Goal: Information Seeking & Learning: Learn about a topic

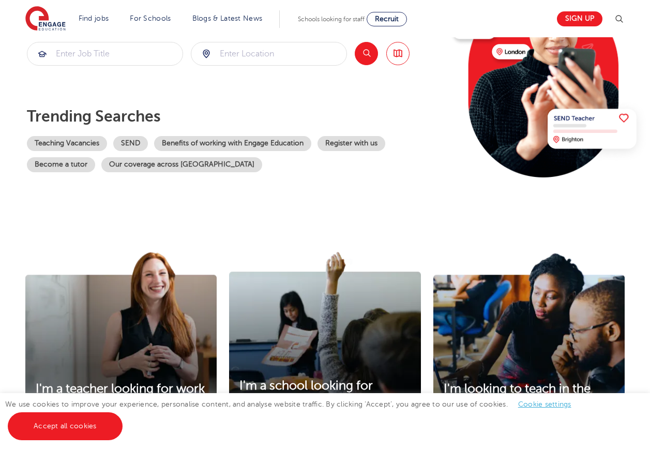
scroll to position [155, 0]
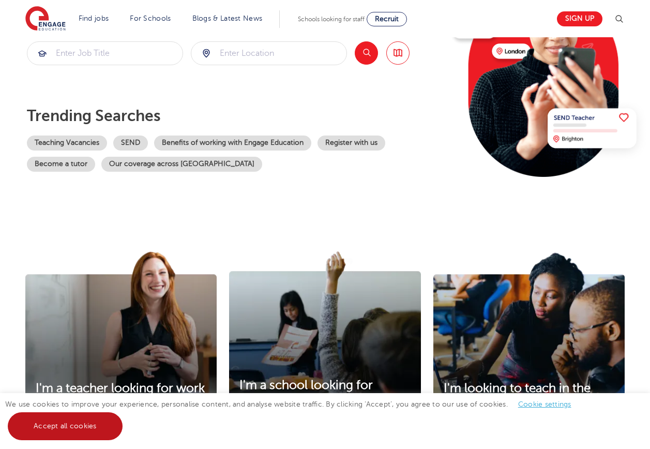
click at [99, 421] on link "Accept all cookies" at bounding box center [65, 426] width 115 height 28
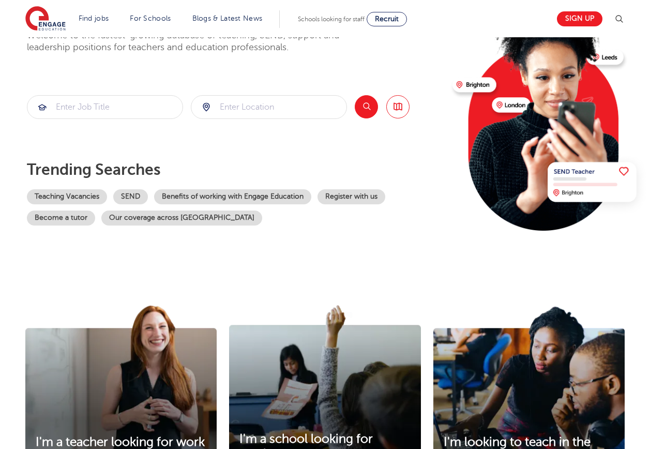
scroll to position [0, 0]
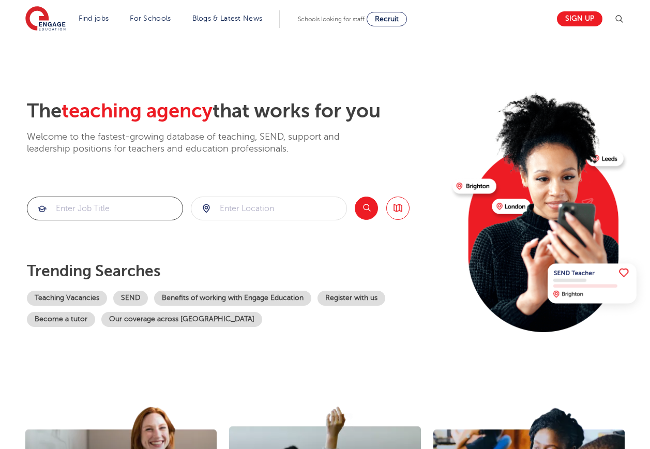
click at [88, 207] on input "search" at bounding box center [104, 208] width 155 height 23
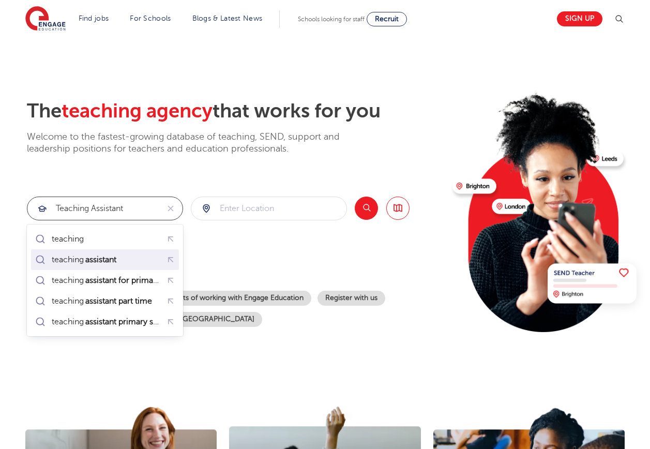
type input "teaching assistant"
click at [219, 247] on div "The teaching agency that works for you Welcome to the fastest-growing database …" at bounding box center [236, 224] width 418 height 251
click at [332, 206] on input "search" at bounding box center [268, 208] width 155 height 23
type input "croydon"
click at [372, 212] on button "Search" at bounding box center [366, 208] width 23 height 23
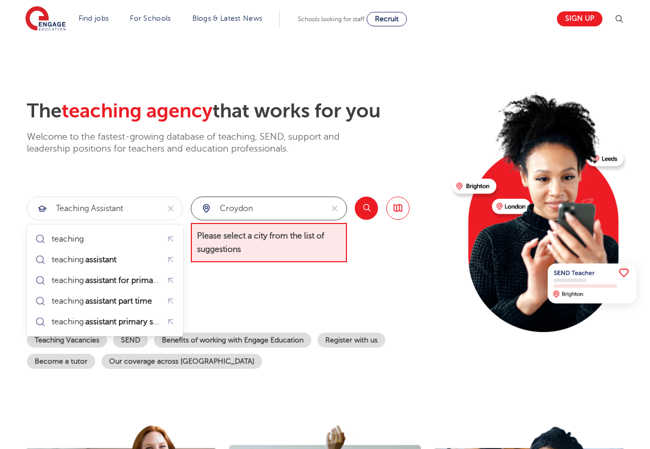
click at [266, 211] on input "croydon" at bounding box center [256, 208] width 131 height 23
click at [329, 210] on button "reset" at bounding box center [335, 208] width 24 height 23
click at [105, 238] on div "teaching" at bounding box center [105, 239] width 144 height 16
click at [102, 211] on input "teaching" at bounding box center [92, 208] width 131 height 23
click at [101, 255] on mark "assistant" at bounding box center [101, 260] width 34 height 12
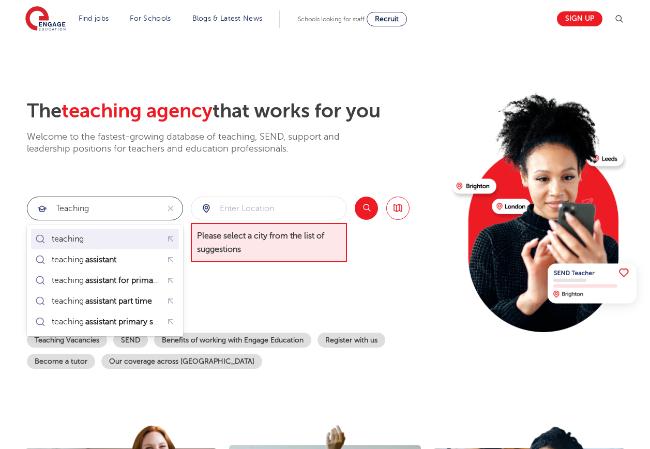
type input "teaching assistant"
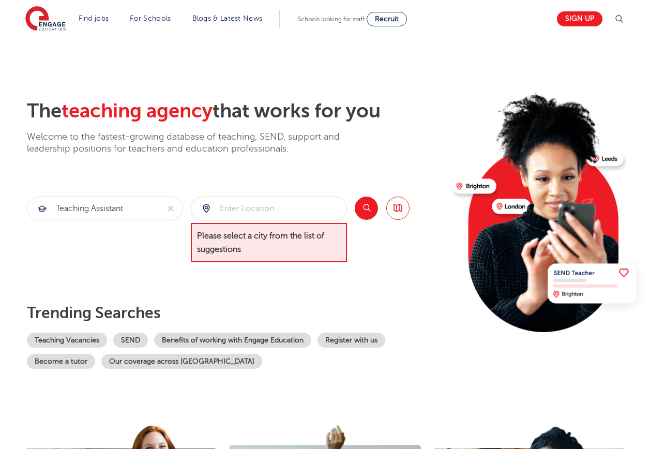
click at [216, 297] on div "The teaching agency that works for you Welcome to the fastest-growing database …" at bounding box center [236, 234] width 418 height 270
click at [293, 246] on span "Please select a city from the list of suggestions" at bounding box center [269, 243] width 156 height 40
click at [301, 214] on input "search" at bounding box center [268, 208] width 155 height 23
click at [369, 208] on button "Search" at bounding box center [366, 208] width 23 height 23
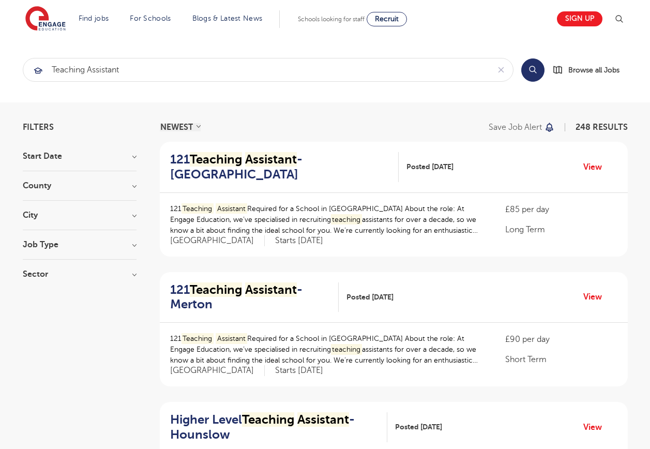
click at [48, 210] on section "Start Date September 50 [DATE] [DATE] Show more County [GEOGRAPHIC_DATA] 167 [G…" at bounding box center [80, 220] width 114 height 137
click at [41, 212] on h3 "City" at bounding box center [80, 215] width 114 height 8
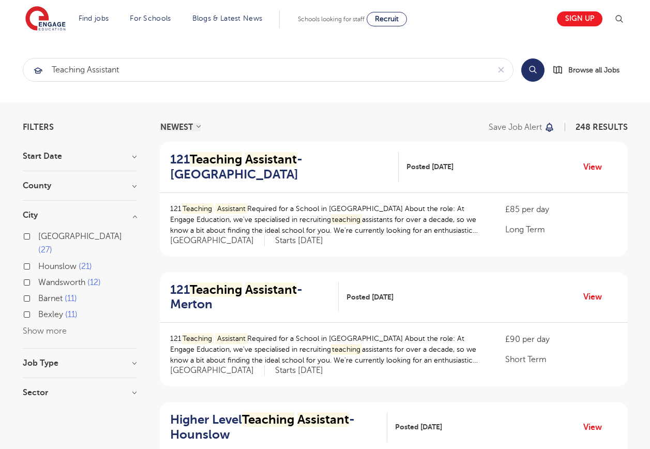
click at [54, 327] on button "Show more" at bounding box center [45, 331] width 44 height 9
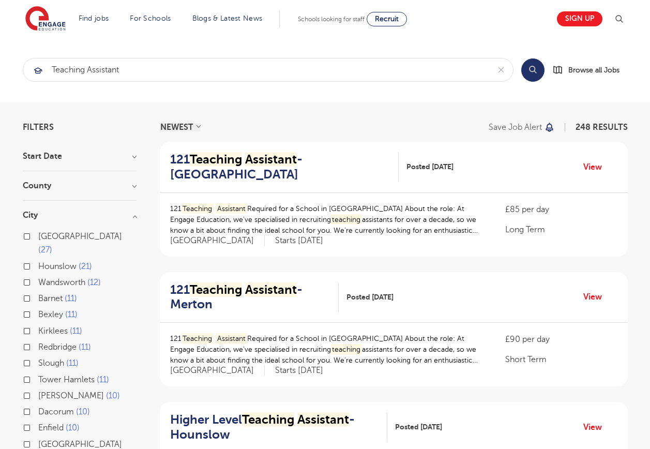
click at [88, 219] on h3 "City" at bounding box center [80, 215] width 114 height 8
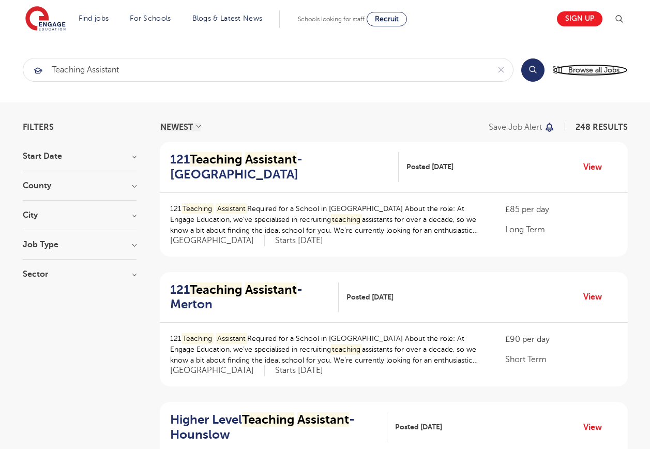
click at [559, 68] on link "Browse all Jobs" at bounding box center [590, 70] width 75 height 12
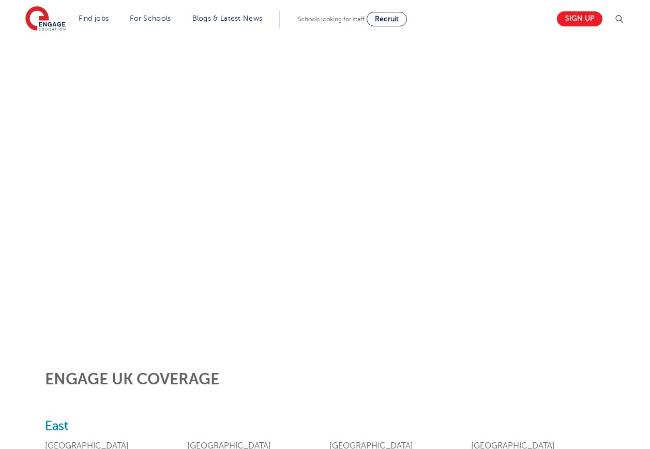
scroll to position [103, 0]
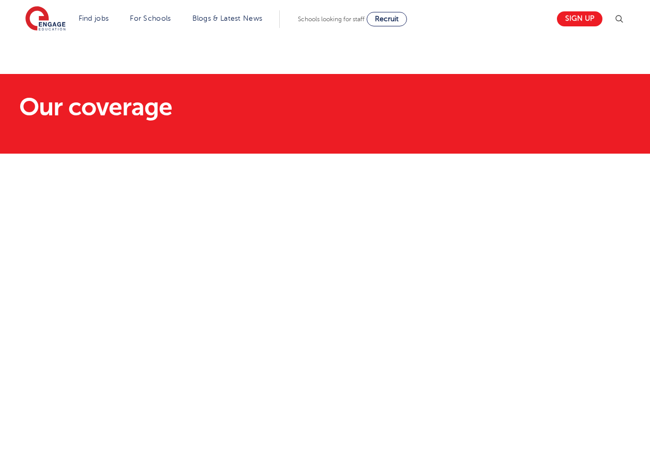
scroll to position [53, 0]
